Goal: Information Seeking & Learning: Find specific fact

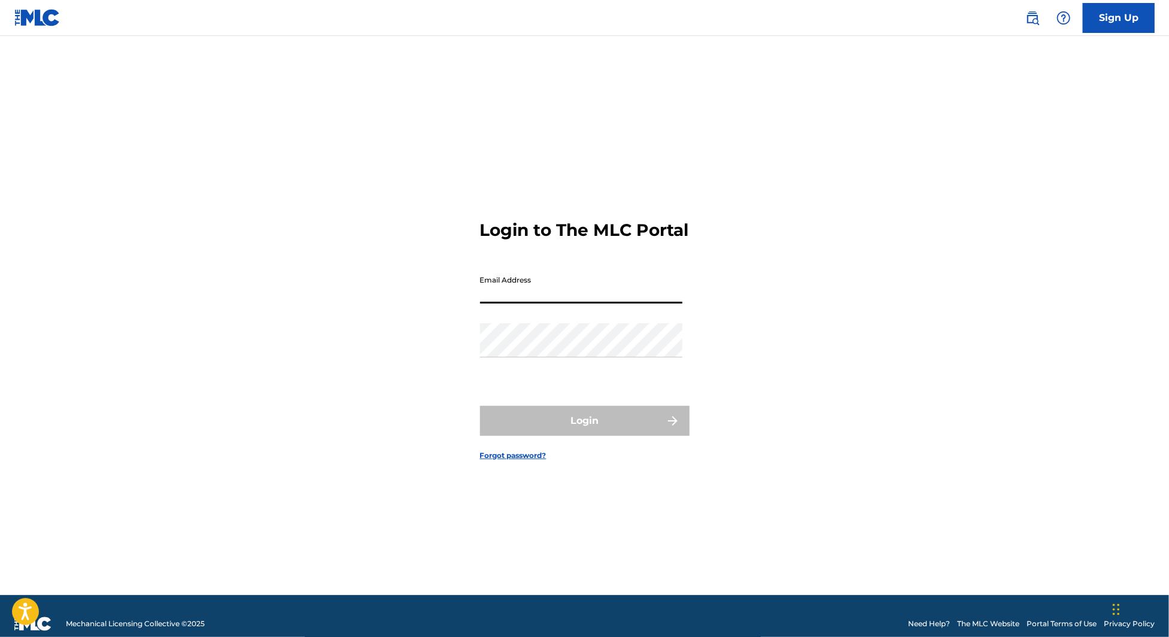
click at [519, 303] on input "Email Address" at bounding box center [581, 286] width 202 height 34
type input "[EMAIL_ADDRESS][DOMAIN_NAME]"
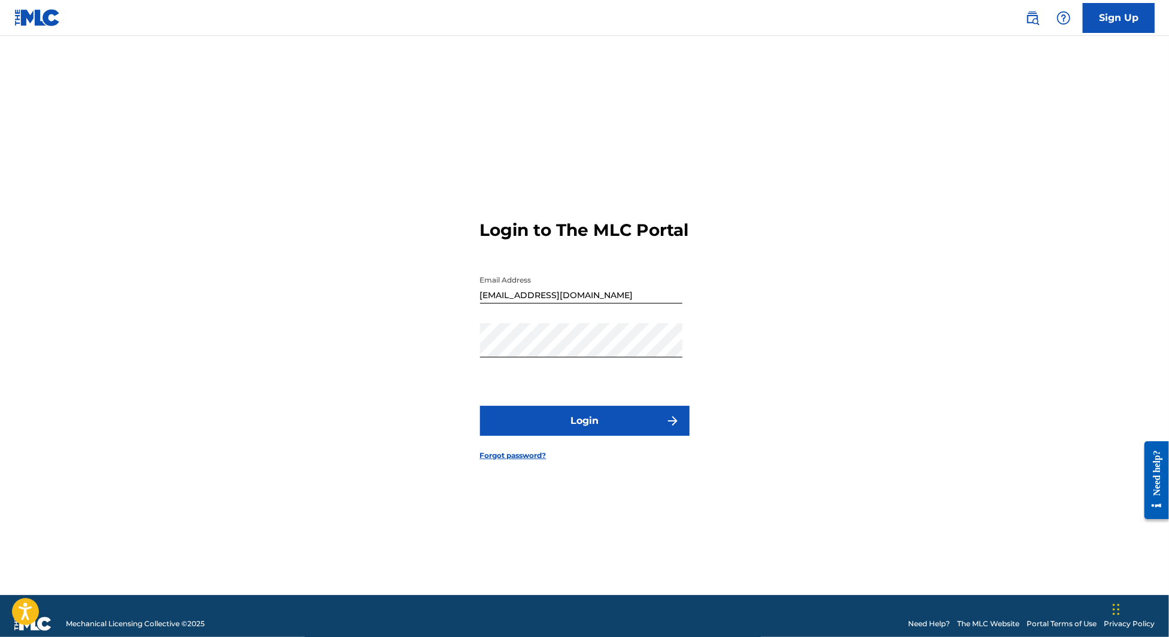
click at [597, 419] on button "Login" at bounding box center [584, 421] width 209 height 30
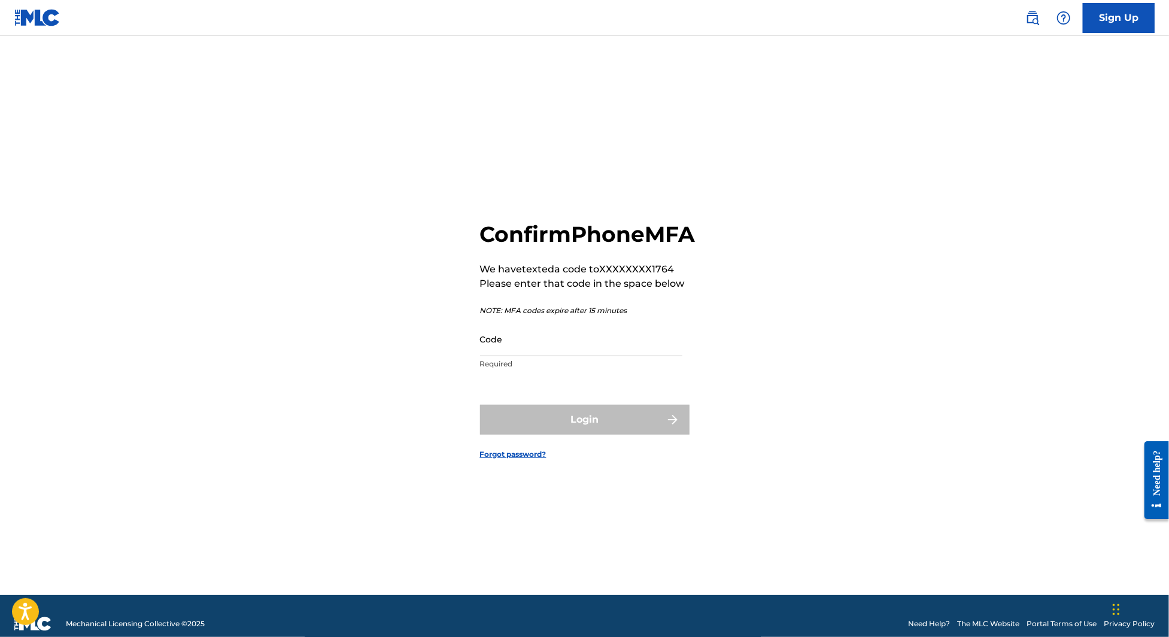
click at [578, 356] on input "Code" at bounding box center [581, 339] width 202 height 34
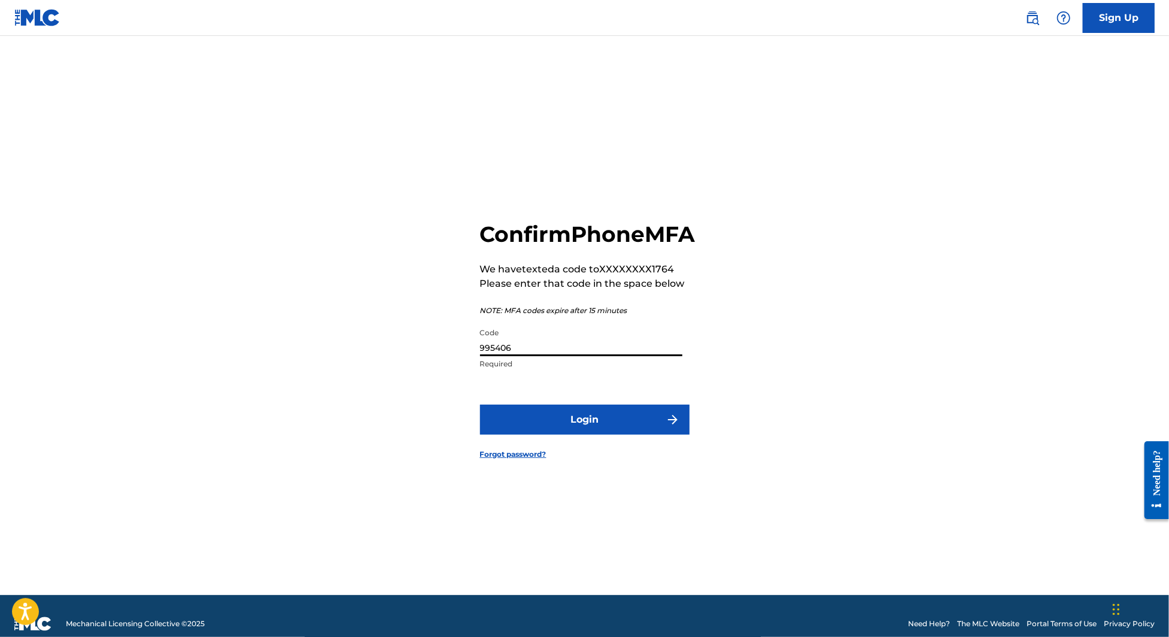
type input "995406"
click at [616, 434] on button "Login" at bounding box center [584, 420] width 209 height 30
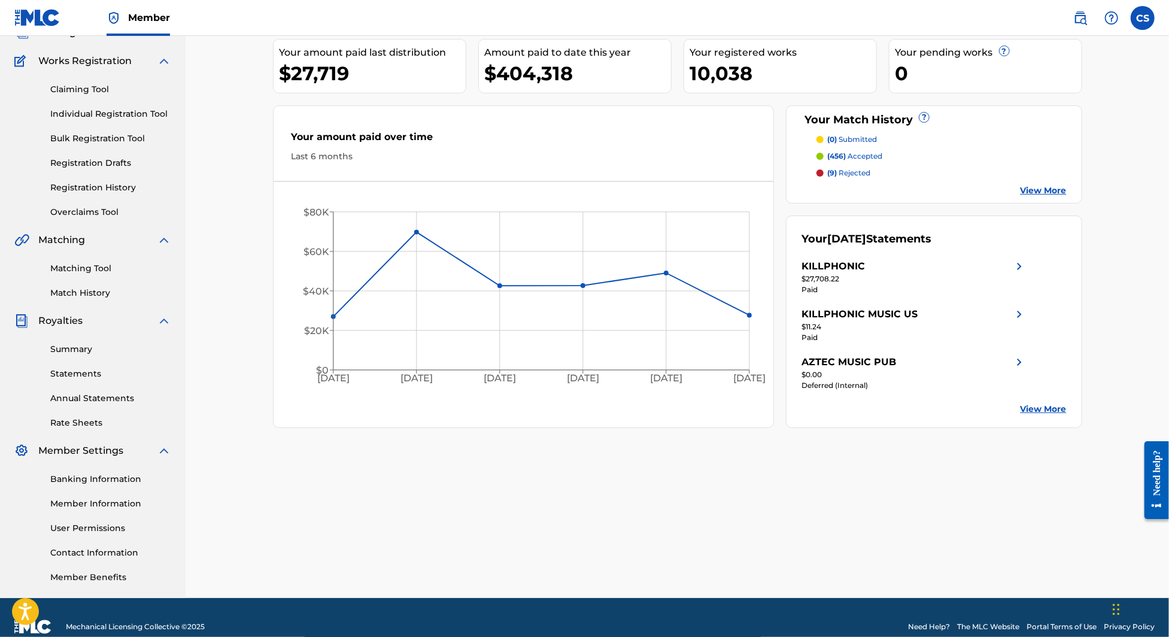
scroll to position [105, 0]
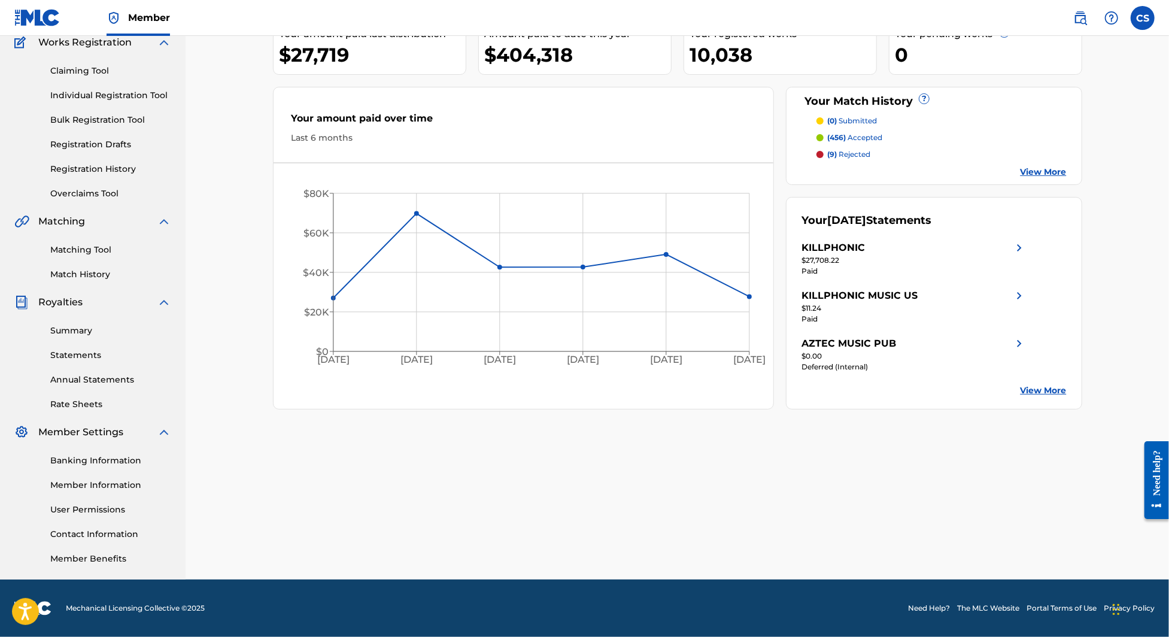
click at [74, 244] on link "Matching Tool" at bounding box center [110, 250] width 121 height 13
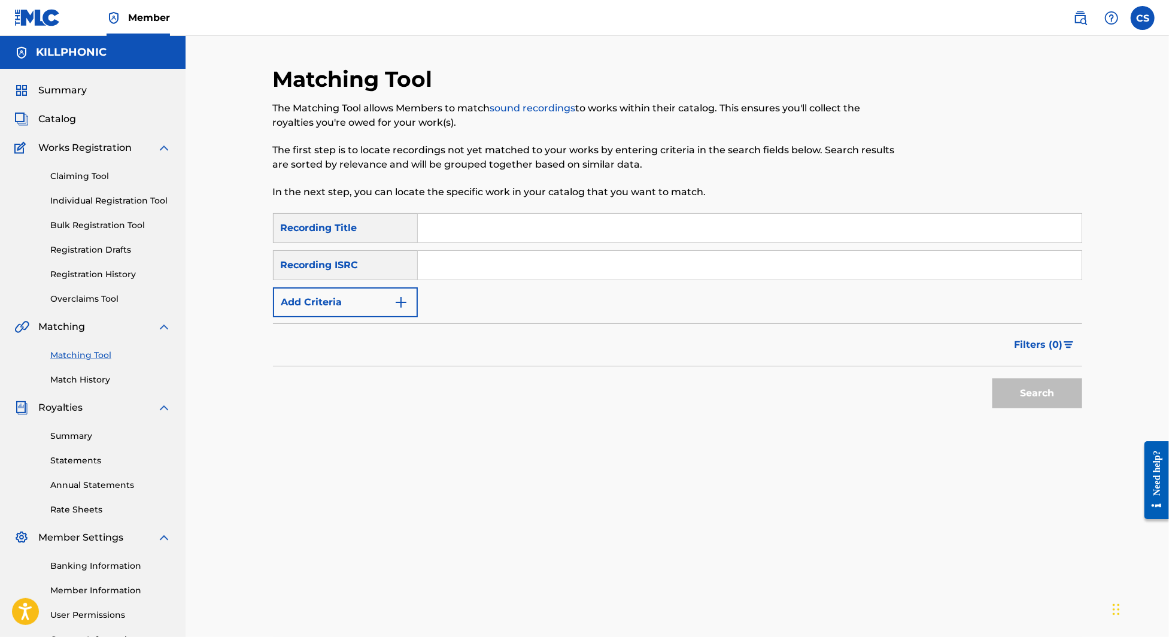
click at [465, 235] on input "Search Form" at bounding box center [750, 228] width 664 height 29
type input "Bang Bang Bang Bang"
type input "Sohodolls"
click at [352, 259] on div "Recording ISRC" at bounding box center [345, 265] width 145 height 30
click at [352, 269] on div "Recording ISRC" at bounding box center [345, 265] width 145 height 30
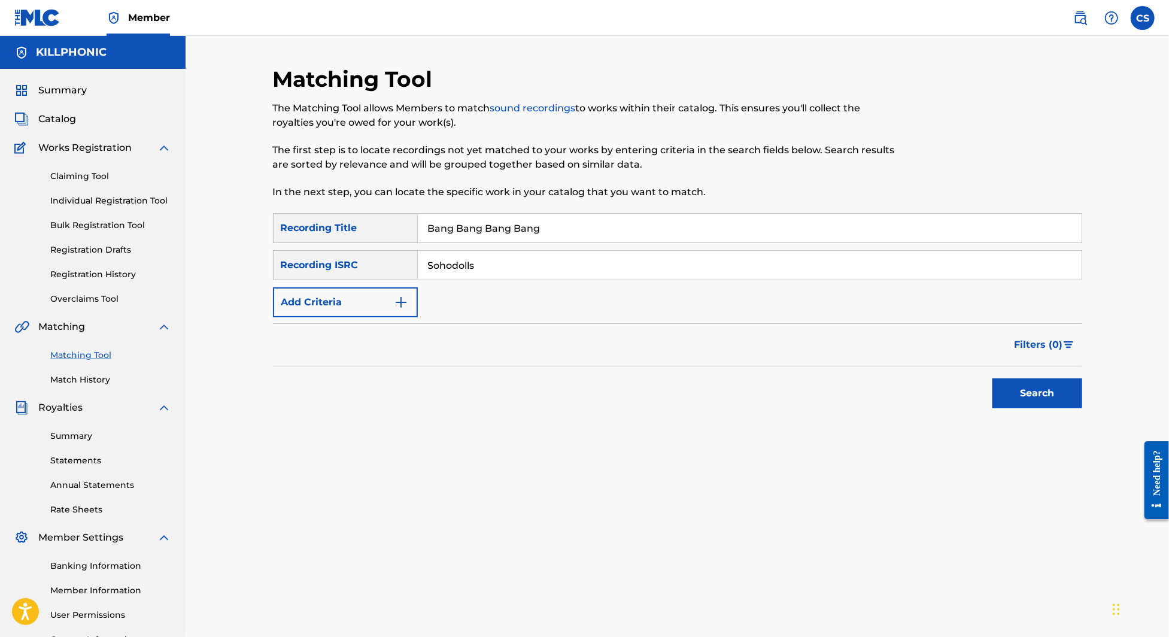
click at [473, 270] on input "Sohodolls" at bounding box center [750, 265] width 664 height 29
click at [385, 302] on button "Add Criteria" at bounding box center [345, 302] width 145 height 30
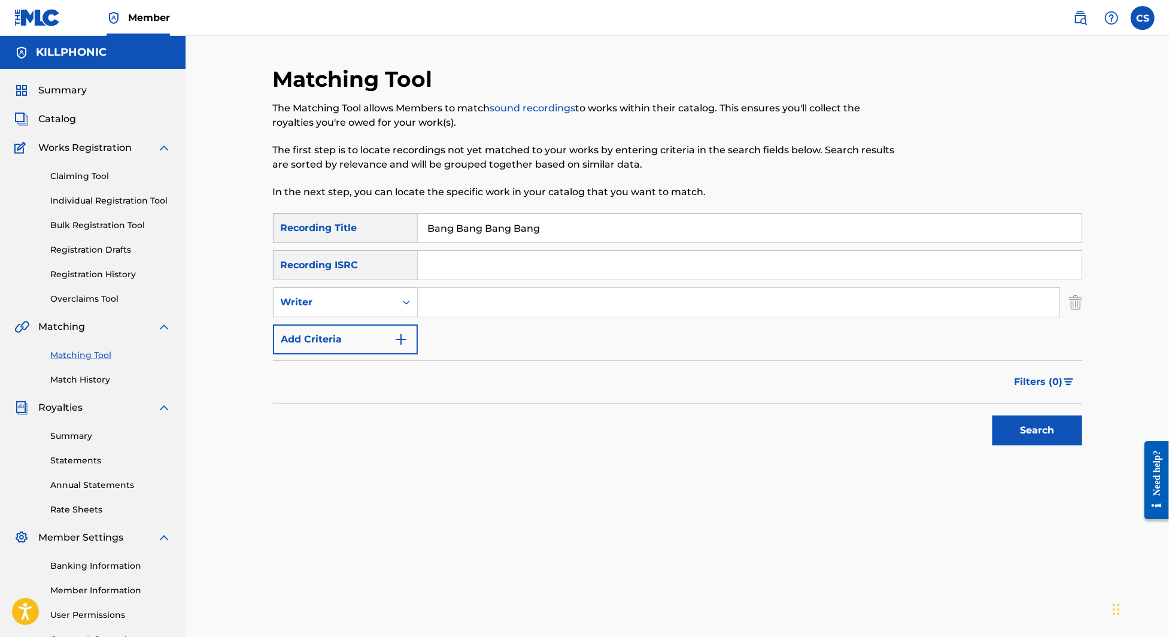
click at [397, 340] on img "Search Form" at bounding box center [401, 339] width 14 height 14
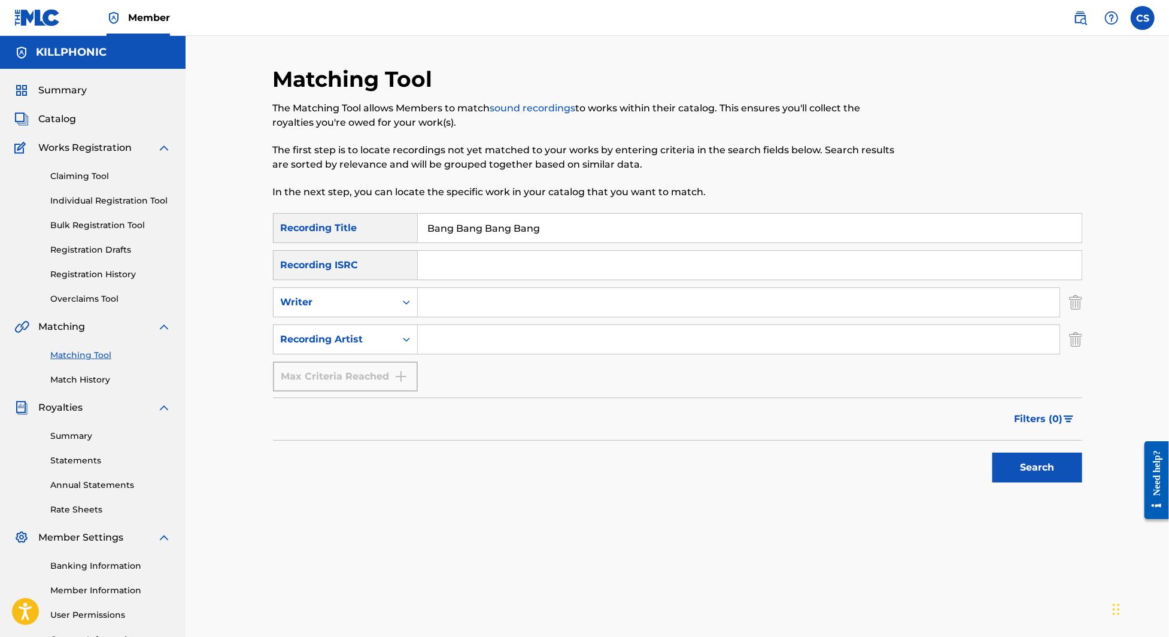
click at [445, 348] on input "Search Form" at bounding box center [738, 339] width 641 height 29
type input "Sohodolls"
click at [1051, 479] on button "Search" at bounding box center [1037, 467] width 90 height 30
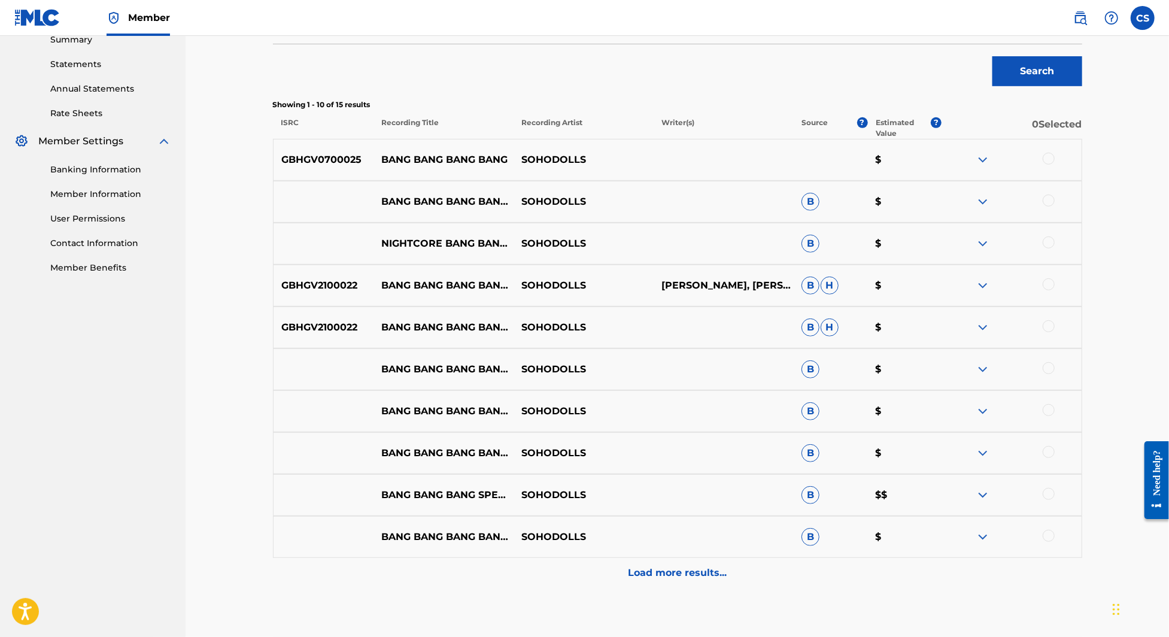
scroll to position [412, 0]
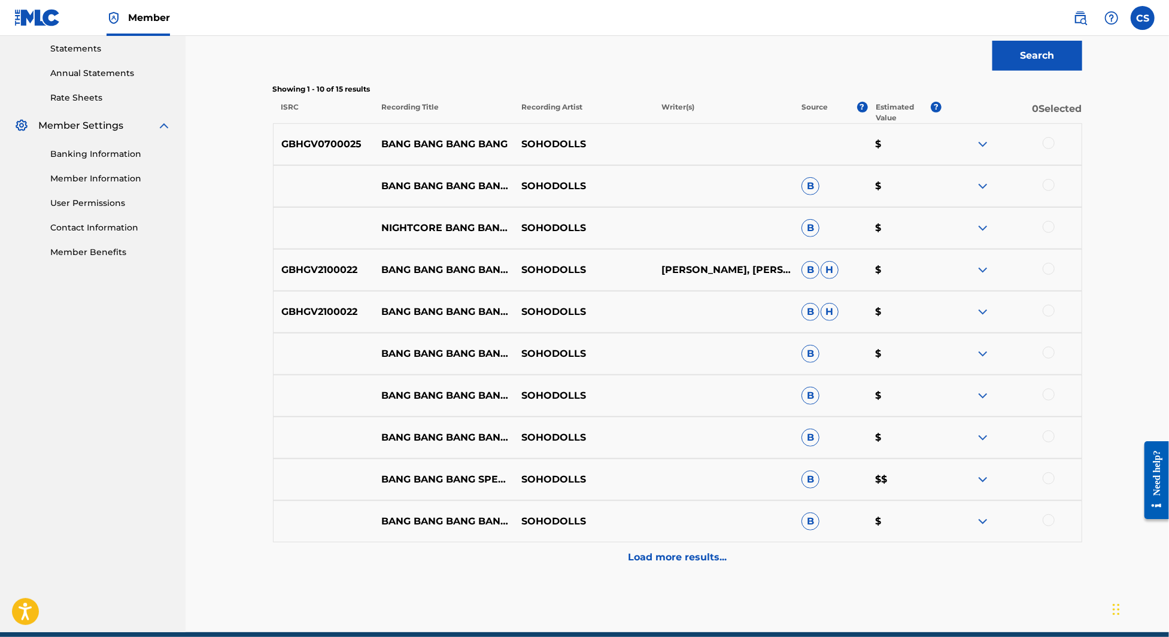
click at [992, 278] on div "GBHGV2100022 BANG BANG BANG BANG - REMASTERED 2021 SOHODOLLS MAYA HAWIE, TONI H…" at bounding box center [677, 270] width 809 height 42
click at [982, 268] on img at bounding box center [982, 270] width 14 height 14
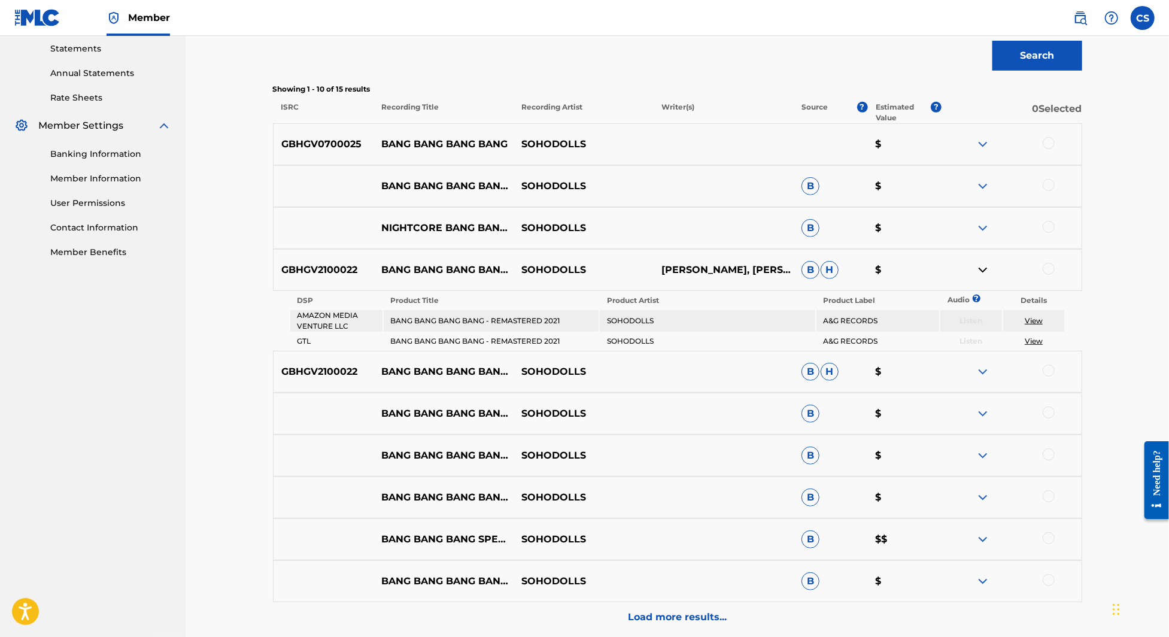
click at [1029, 321] on link "View" at bounding box center [1033, 320] width 18 height 9
click at [980, 145] on img at bounding box center [982, 145] width 14 height 14
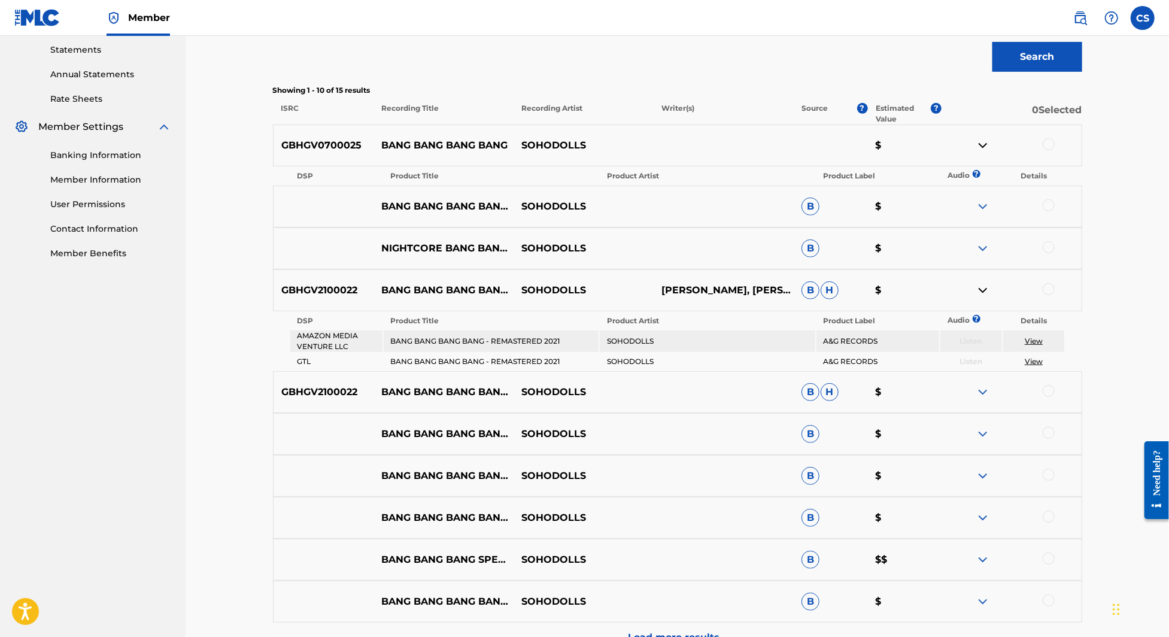
click at [981, 206] on img at bounding box center [982, 206] width 14 height 14
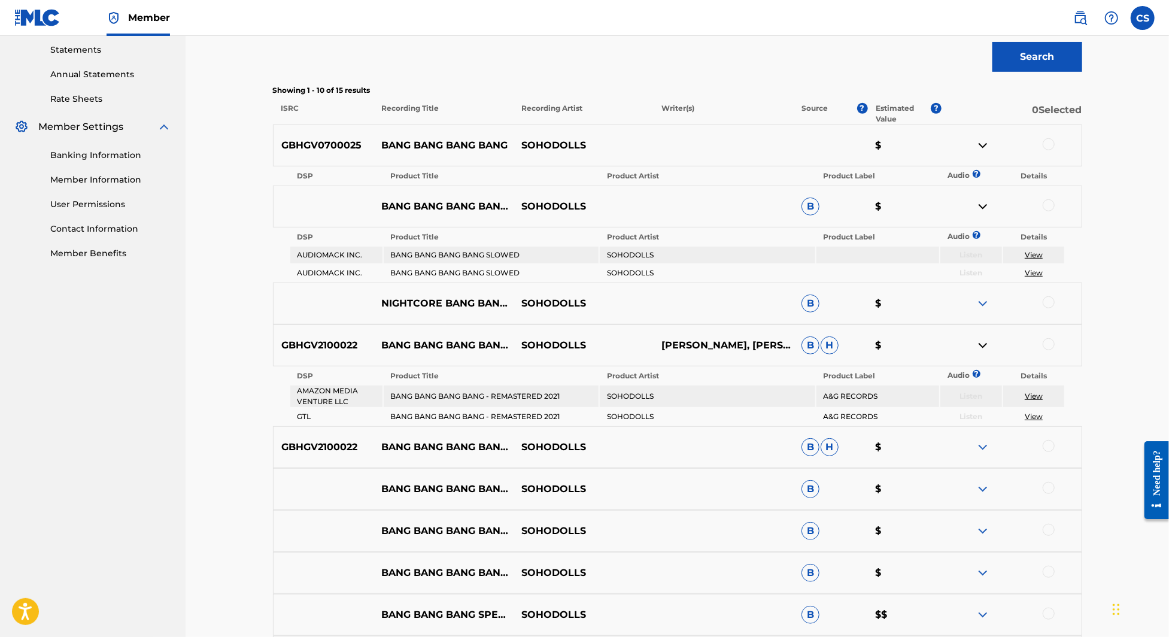
click at [981, 308] on img at bounding box center [982, 303] width 14 height 14
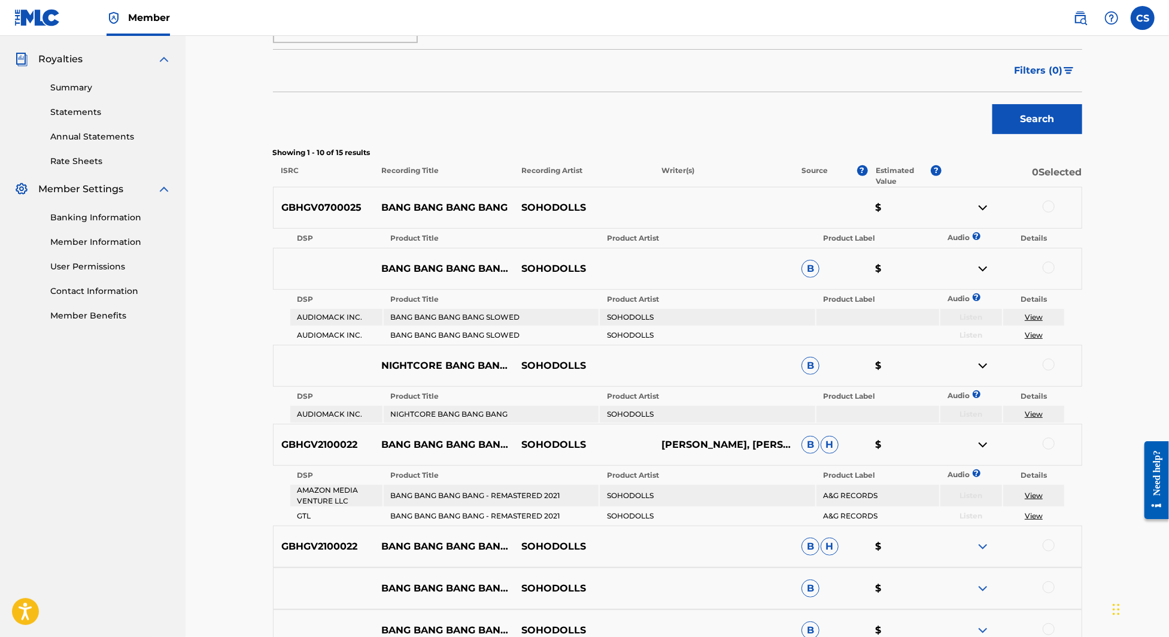
scroll to position [349, 0]
click at [989, 264] on img at bounding box center [982, 267] width 14 height 14
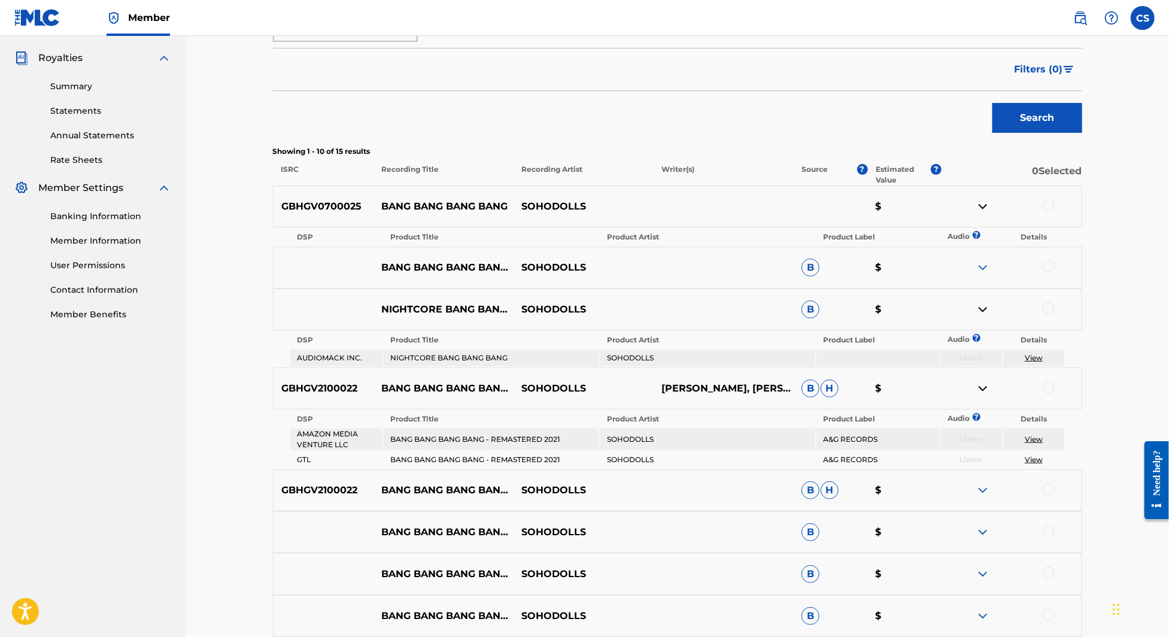
click at [980, 309] on img at bounding box center [982, 309] width 14 height 14
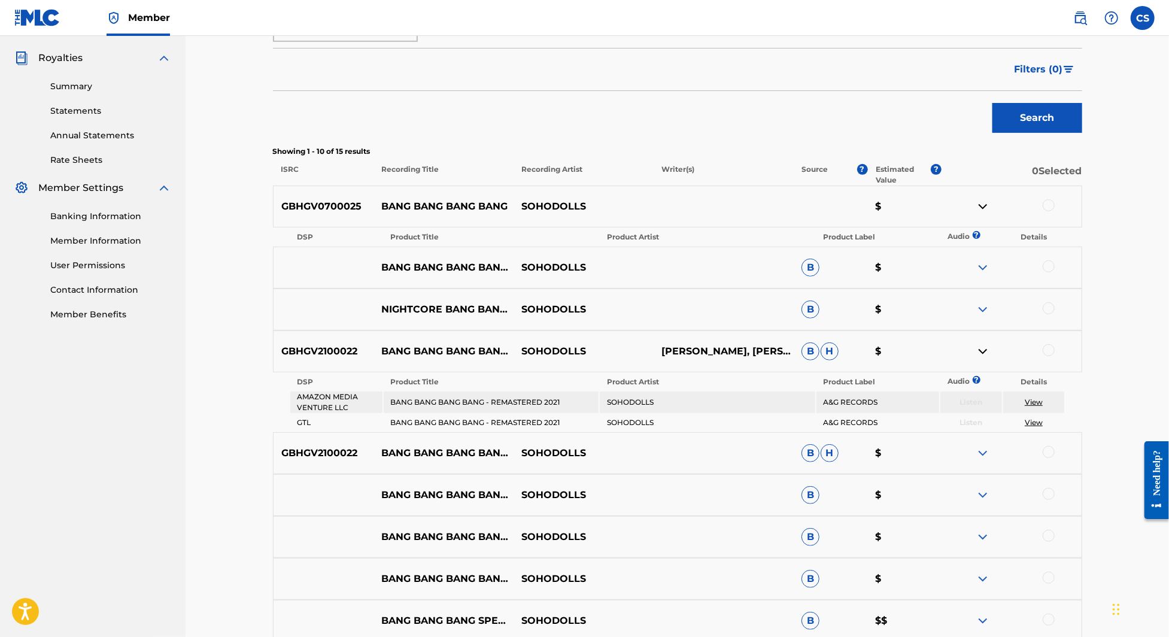
click at [984, 354] on img at bounding box center [982, 351] width 14 height 14
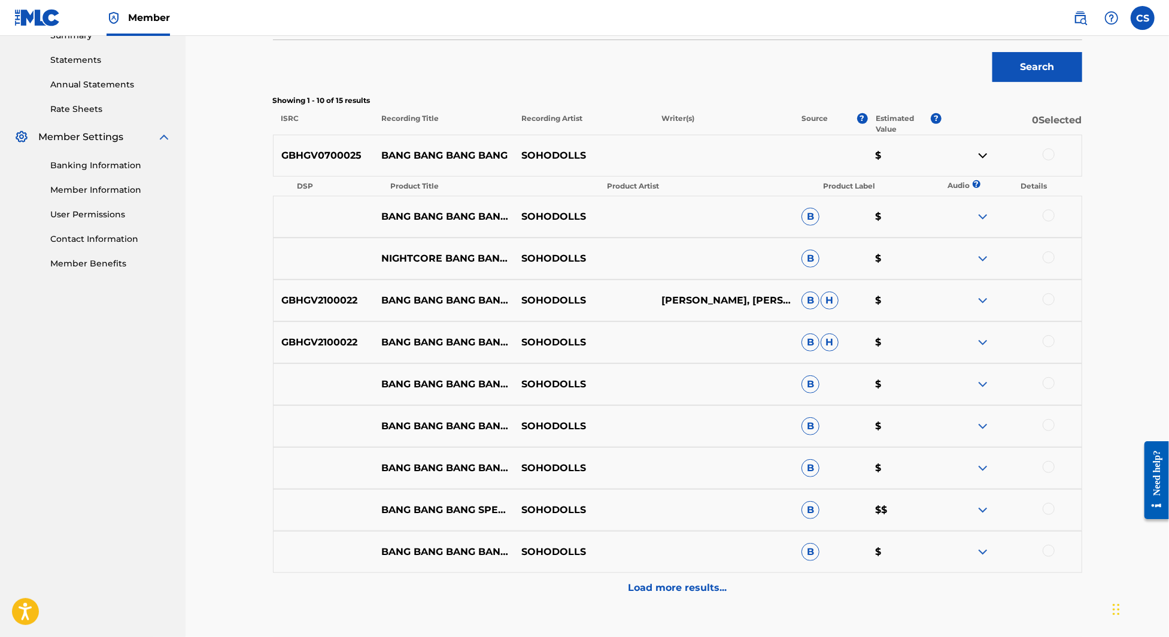
scroll to position [400, 0]
click at [983, 347] on img at bounding box center [982, 343] width 14 height 14
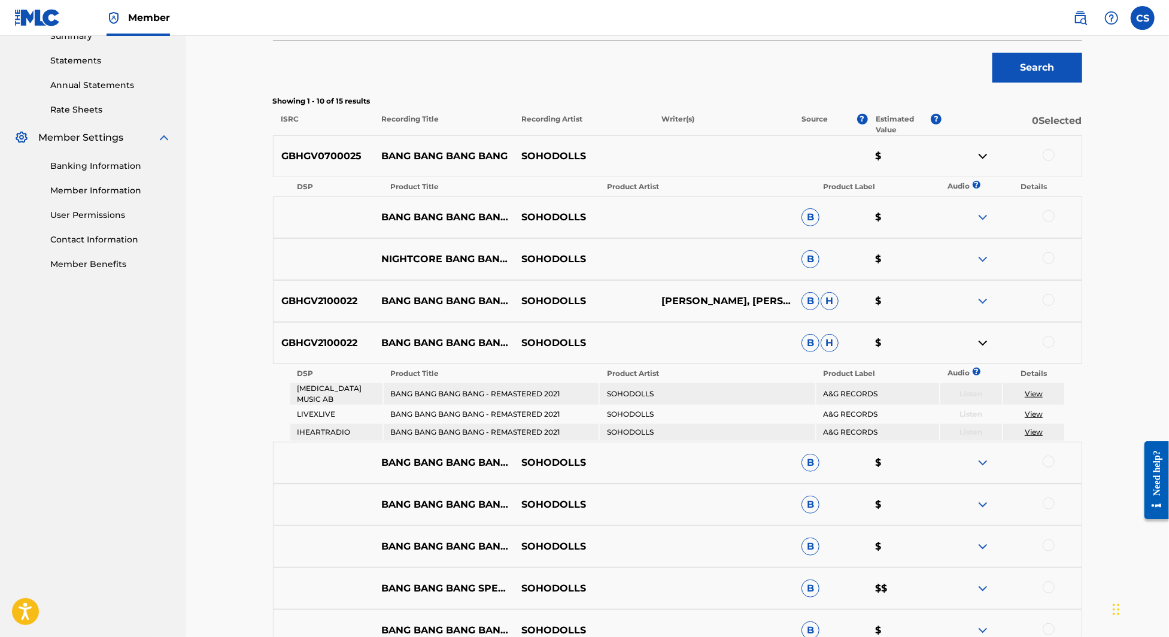
click at [983, 347] on img at bounding box center [982, 343] width 14 height 14
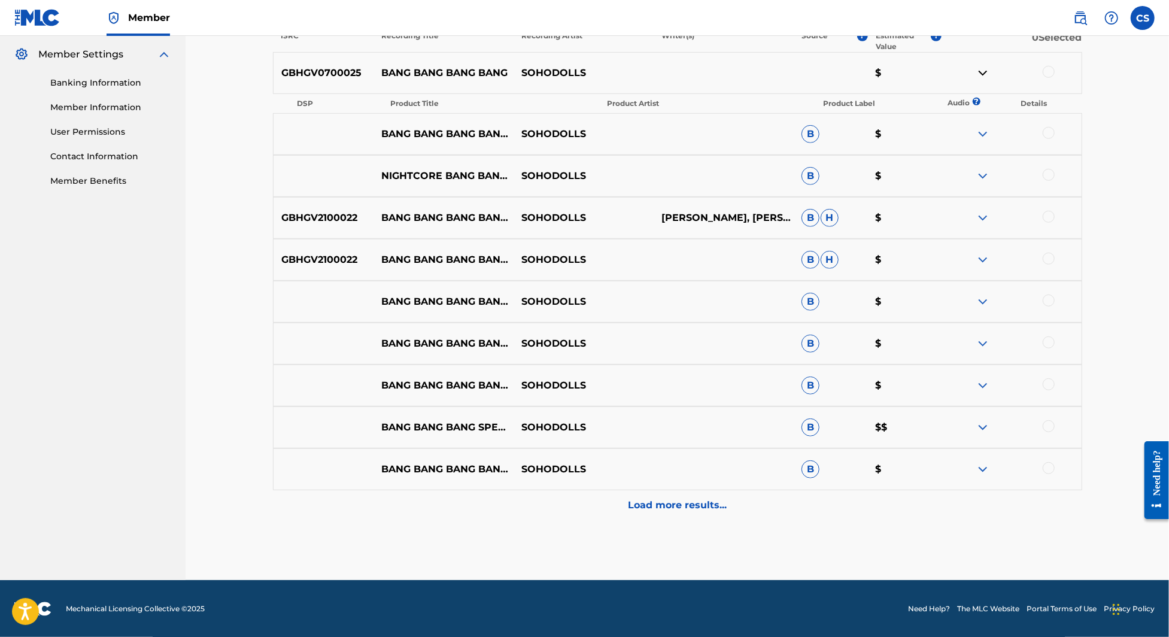
click at [670, 506] on p "Load more results..." at bounding box center [677, 505] width 99 height 14
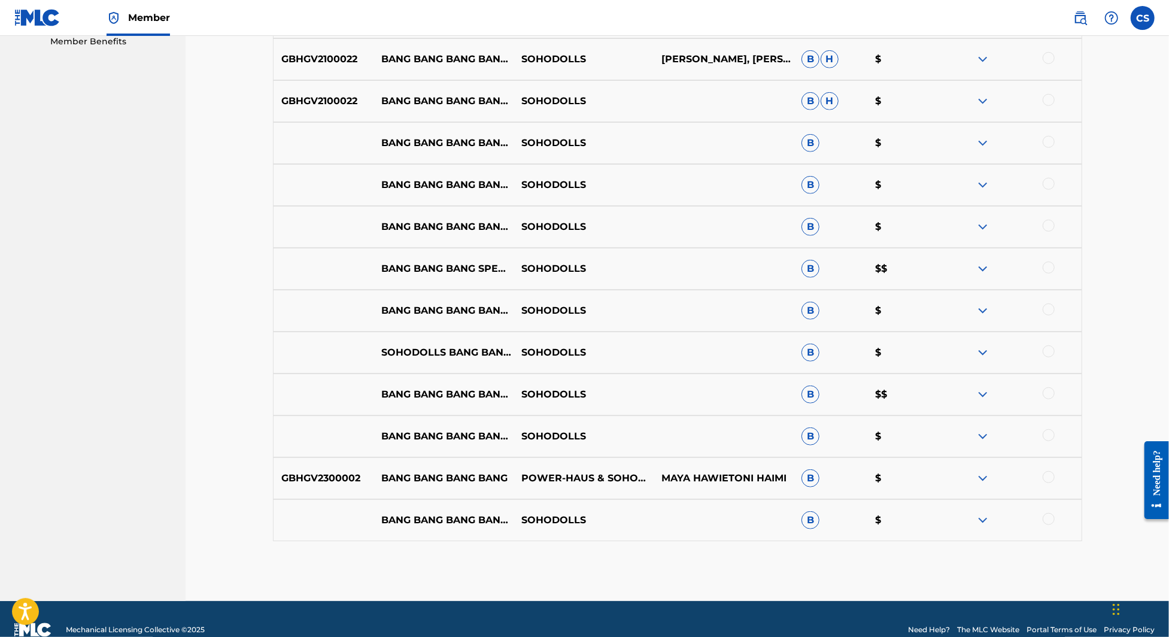
scroll to position [643, 0]
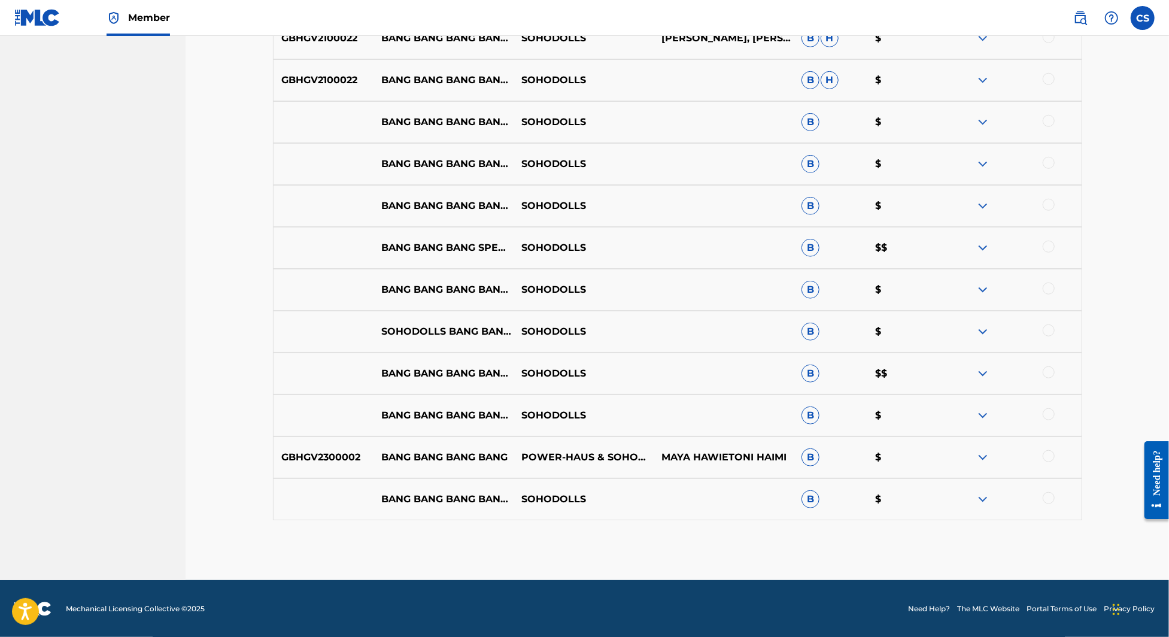
click at [987, 454] on img at bounding box center [982, 457] width 14 height 14
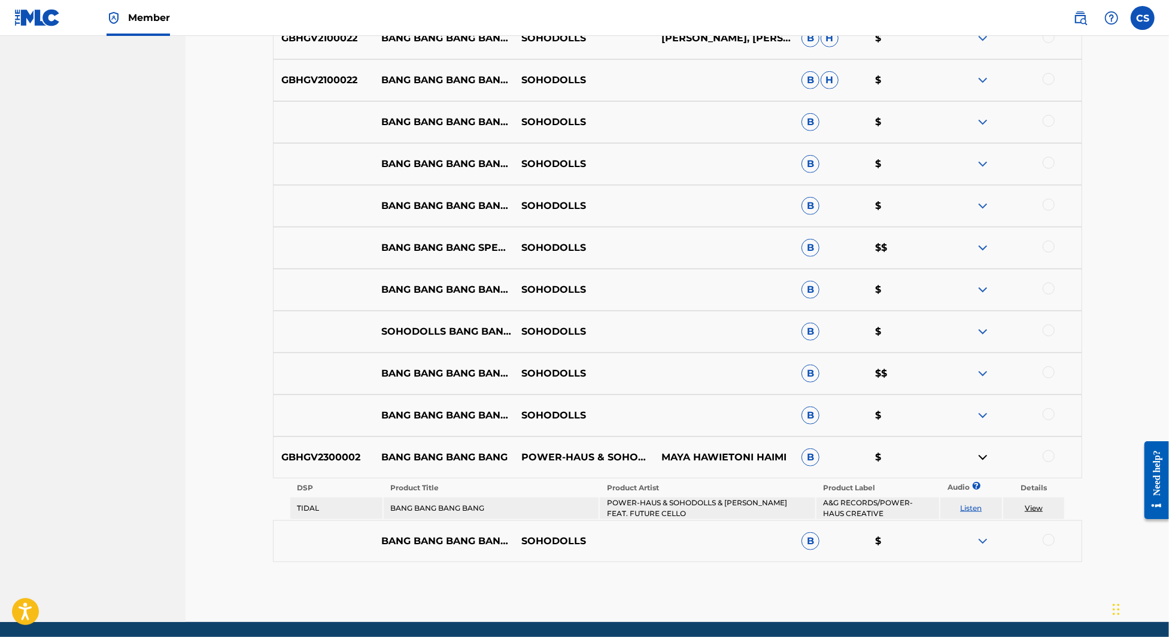
click at [987, 454] on img at bounding box center [982, 457] width 14 height 14
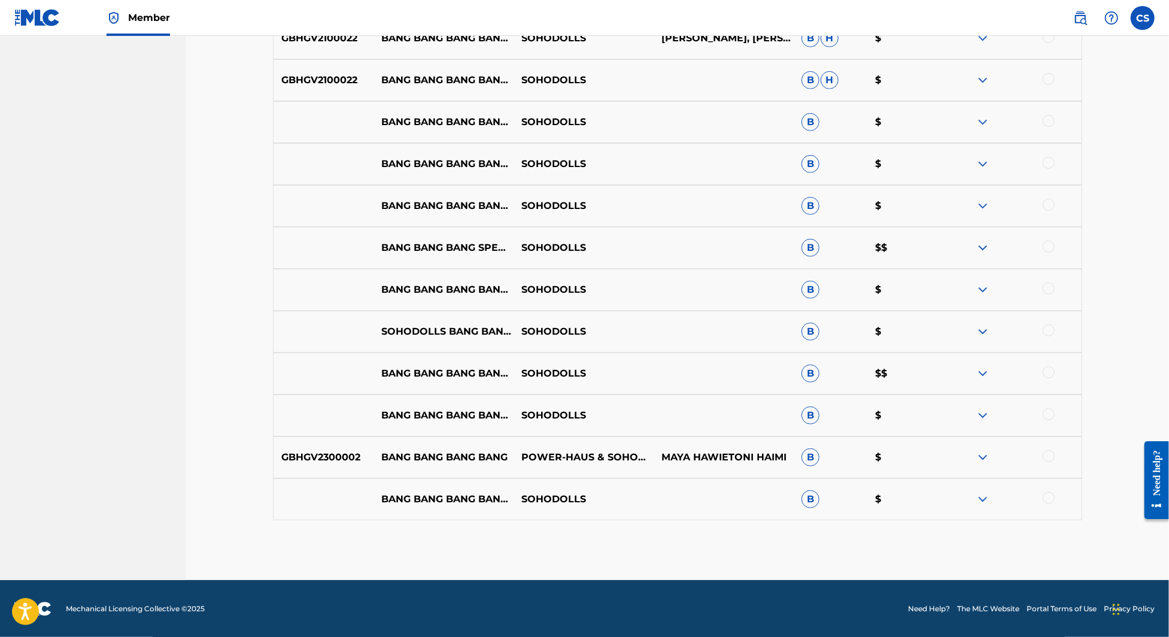
click at [983, 378] on img at bounding box center [982, 373] width 14 height 14
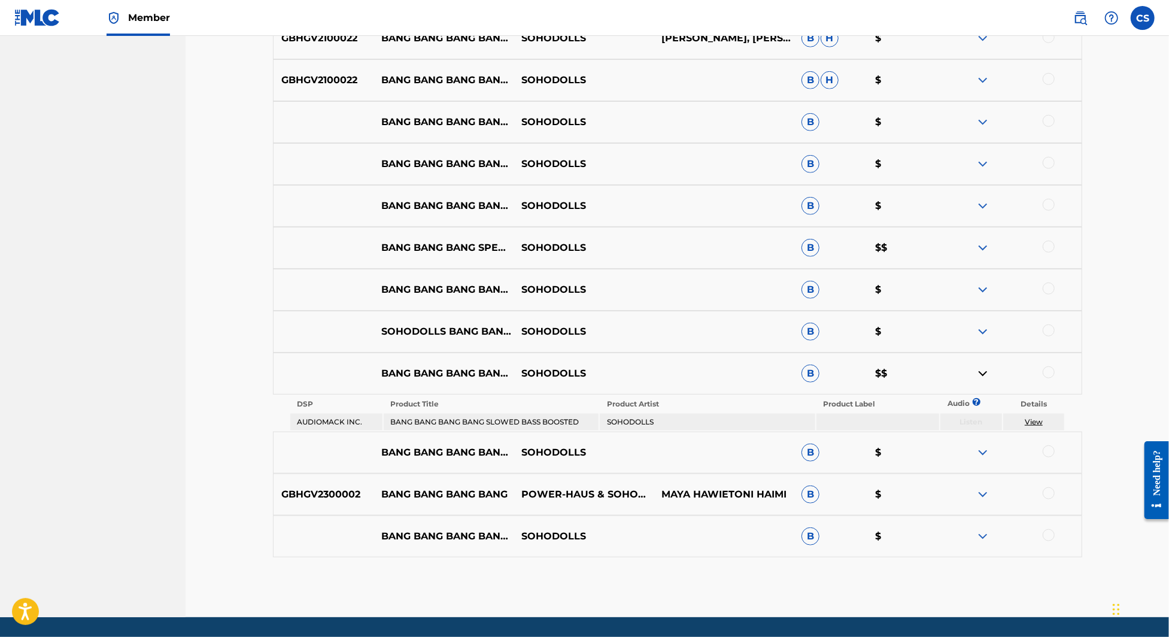
click at [980, 247] on img at bounding box center [982, 248] width 14 height 14
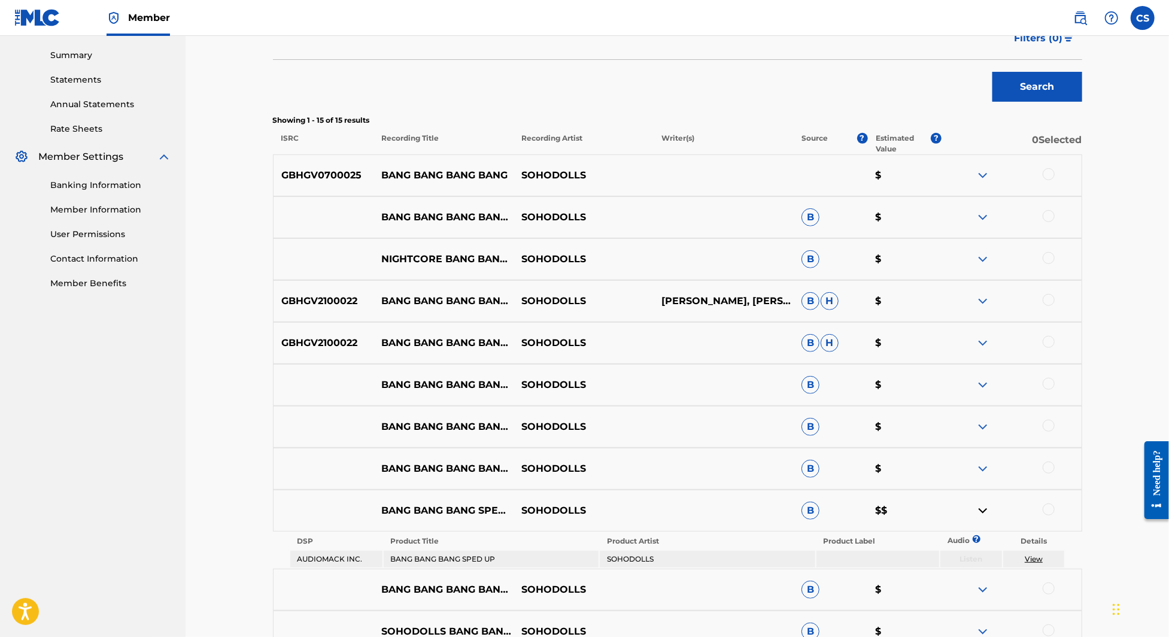
scroll to position [378, 0]
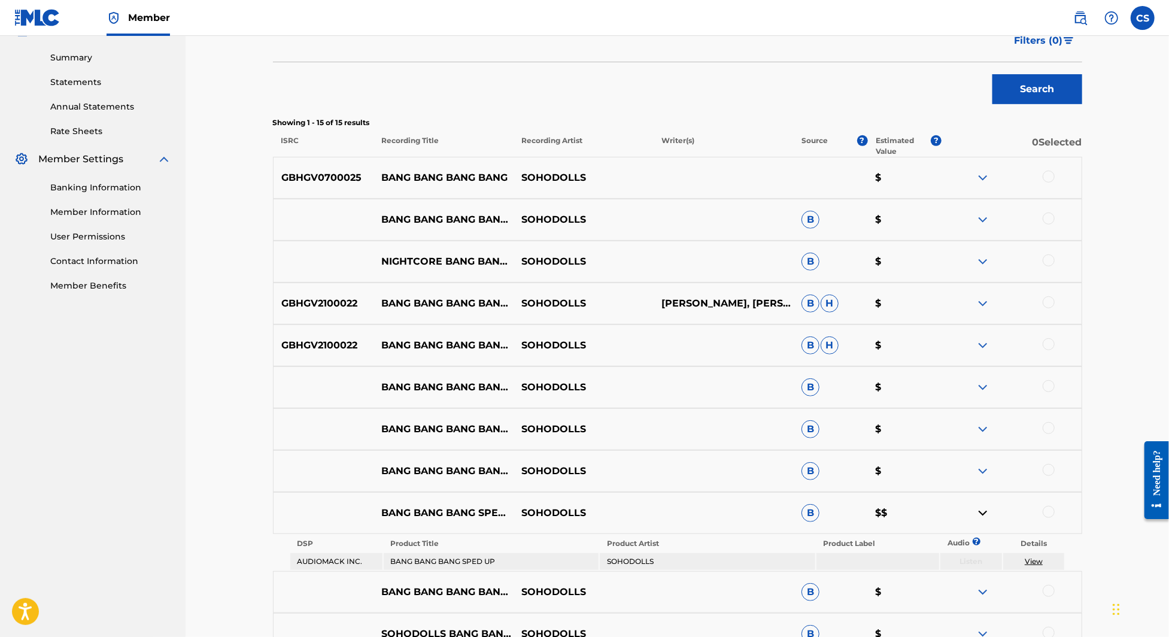
click at [991, 181] on div at bounding box center [1011, 178] width 140 height 14
click at [983, 178] on img at bounding box center [982, 178] width 14 height 14
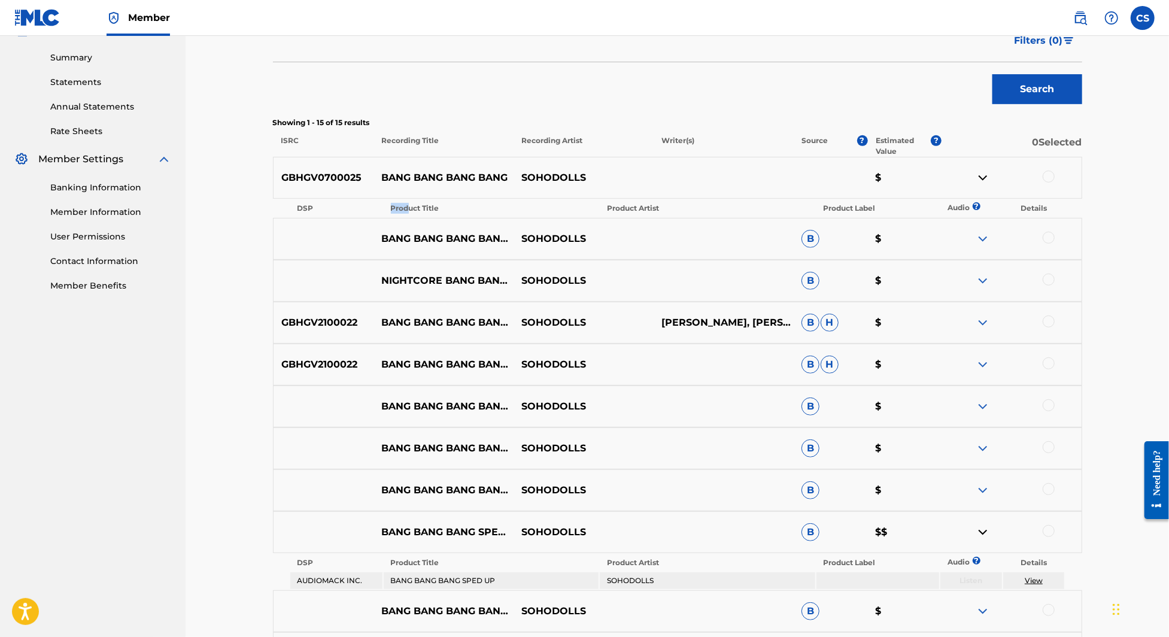
drag, startPoint x: 407, startPoint y: 210, endPoint x: 350, endPoint y: 210, distance: 56.8
click at [352, 210] on tr "DSP Product Title Product Artist Product Label Audio ? Details" at bounding box center [677, 208] width 774 height 17
click at [311, 206] on th "DSP" at bounding box center [336, 208] width 92 height 17
click at [427, 242] on p "BANG BANG BANG BANG SLOWED" at bounding box center [443, 239] width 140 height 14
click at [989, 235] on img at bounding box center [982, 239] width 14 height 14
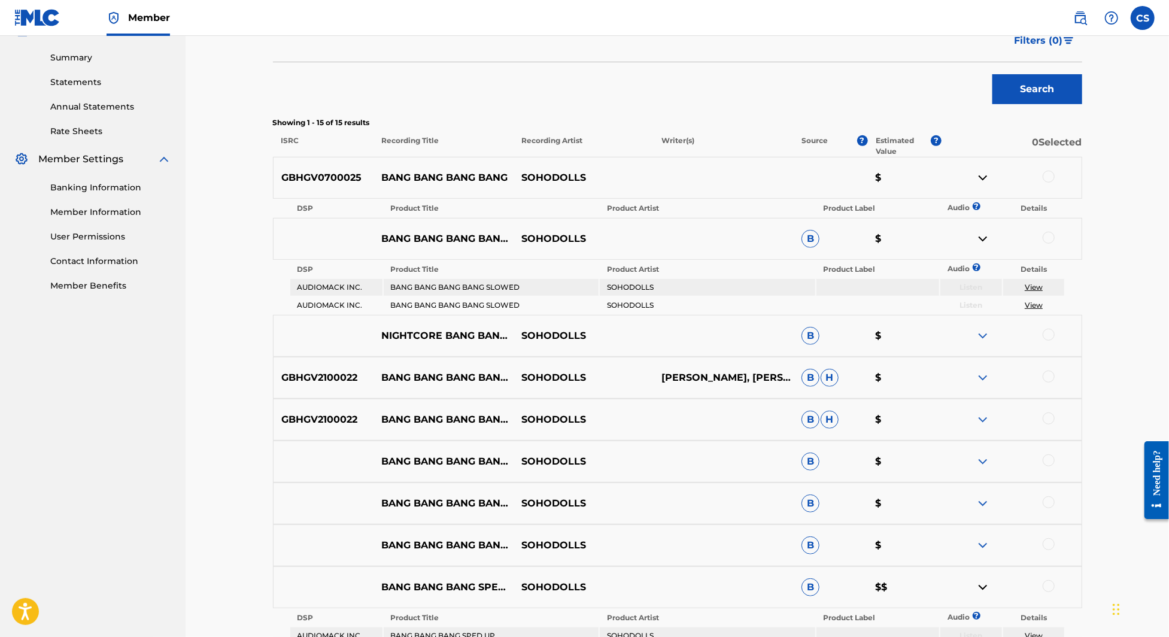
click at [1034, 289] on link "View" at bounding box center [1033, 286] width 18 height 9
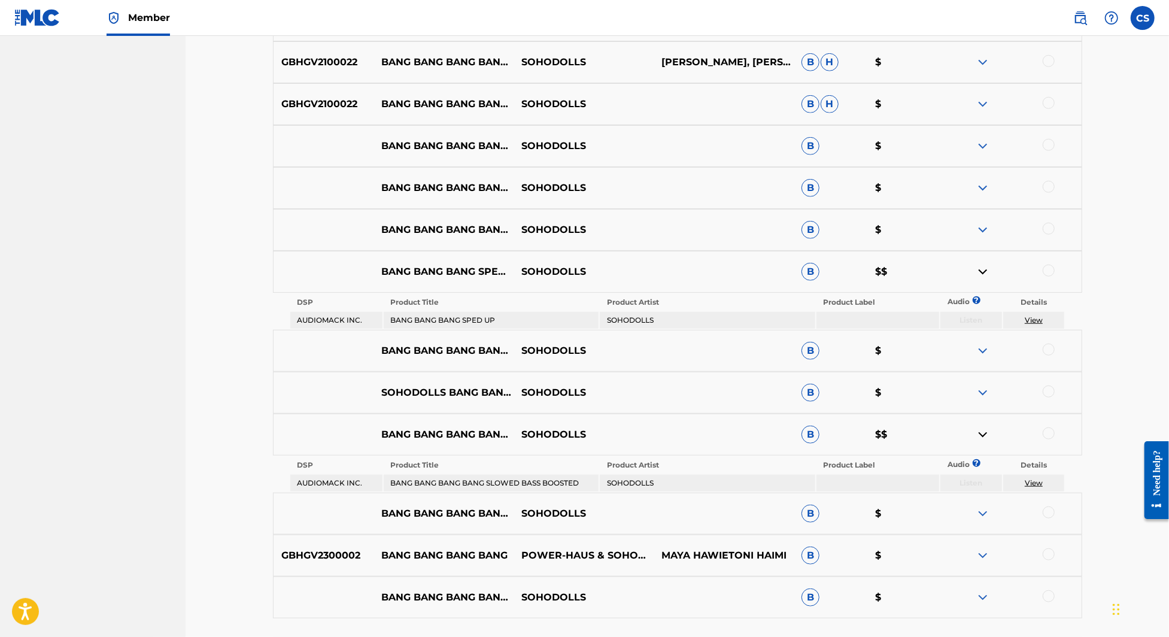
scroll to position [792, 0]
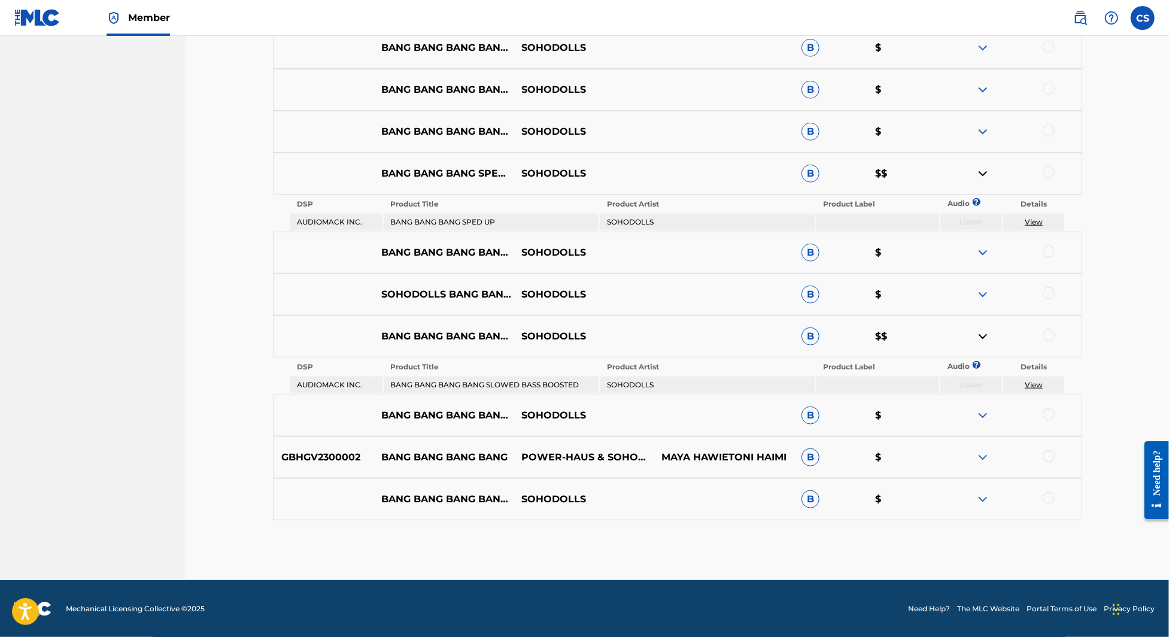
click at [984, 457] on img at bounding box center [982, 457] width 14 height 14
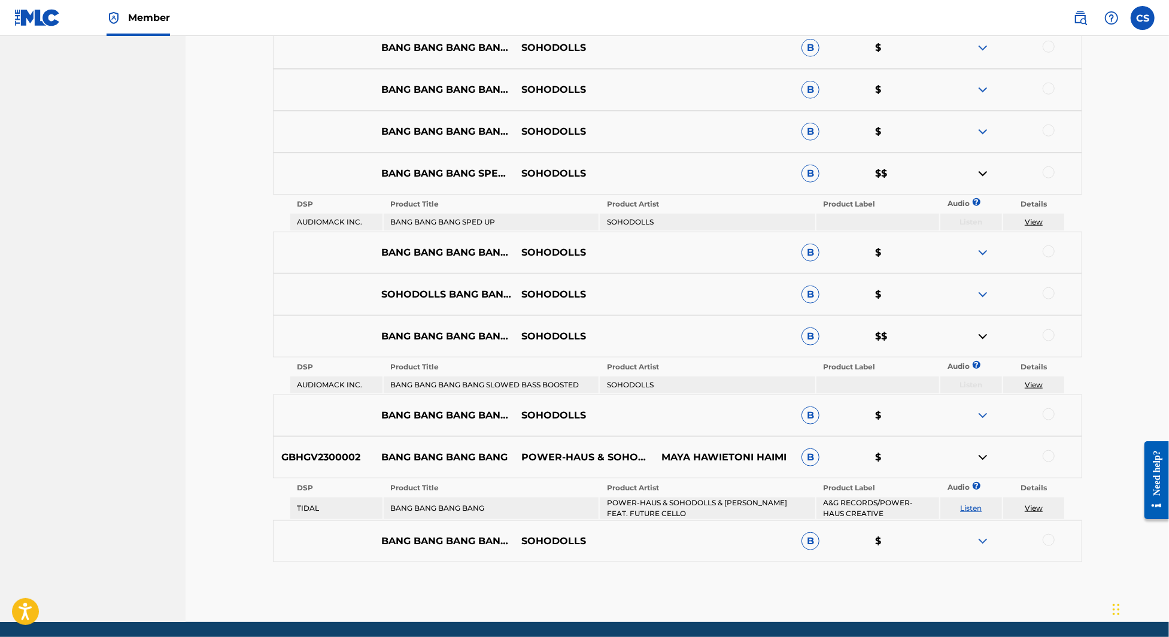
click at [1030, 506] on link "View" at bounding box center [1033, 507] width 18 height 9
